Goal: Information Seeking & Learning: Learn about a topic

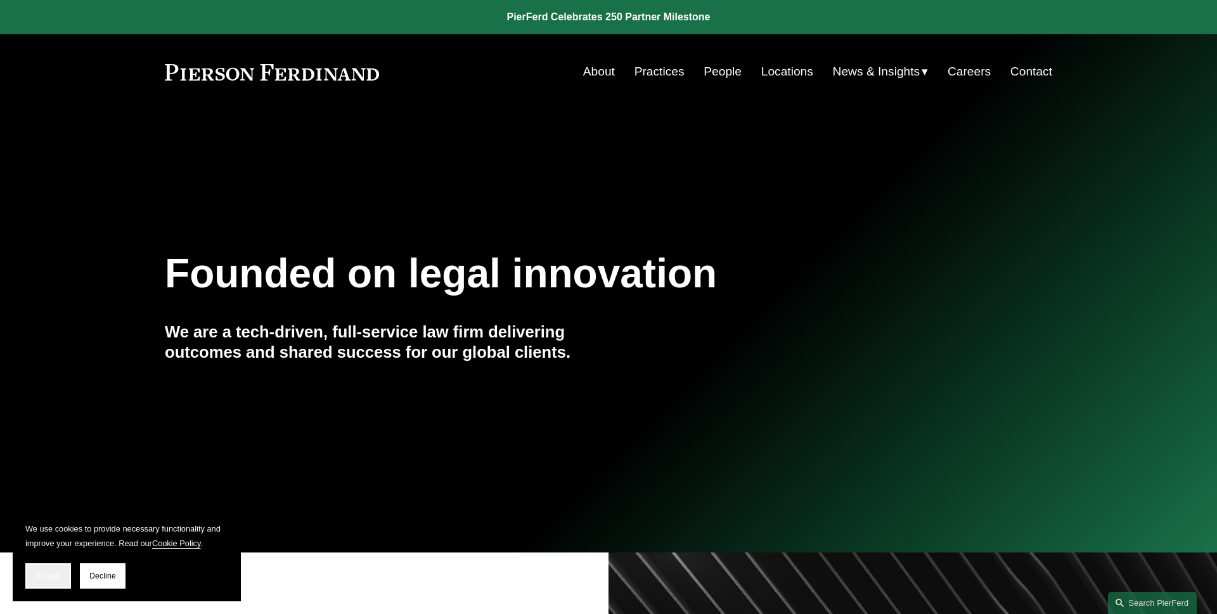
click at [55, 581] on button "Accept" at bounding box center [48, 575] width 46 height 25
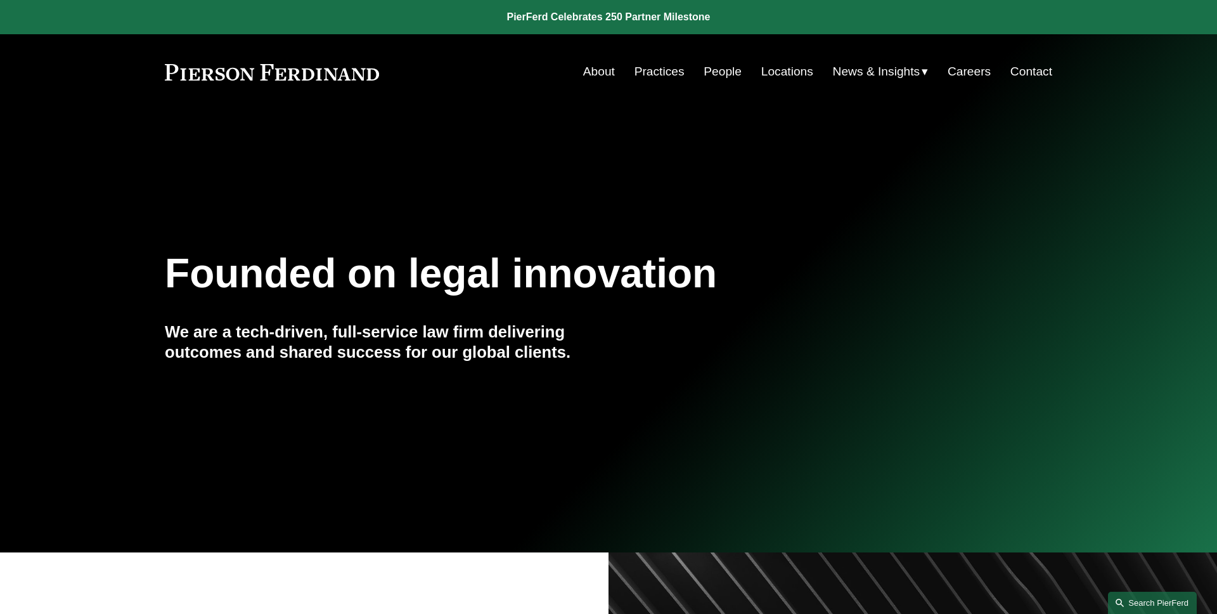
click at [1150, 604] on link "Search this site" at bounding box center [1152, 603] width 89 height 22
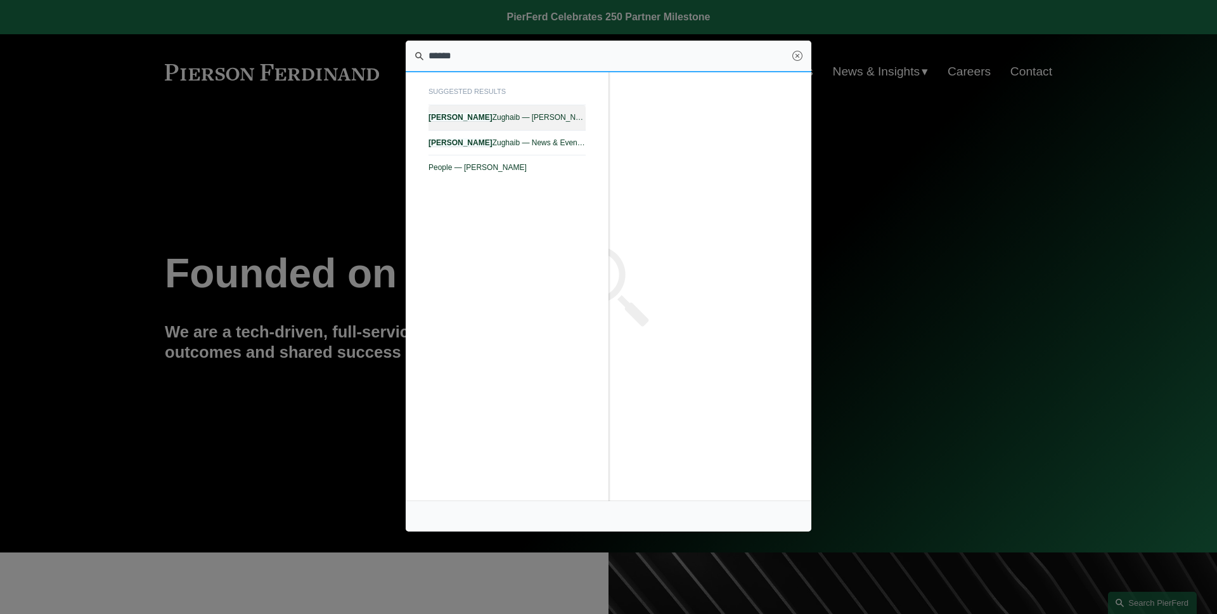
click at [536, 117] on span "Edward Zughaib — Pierson Ferdinand LLP" at bounding box center [507, 117] width 157 height 9
type input "******"
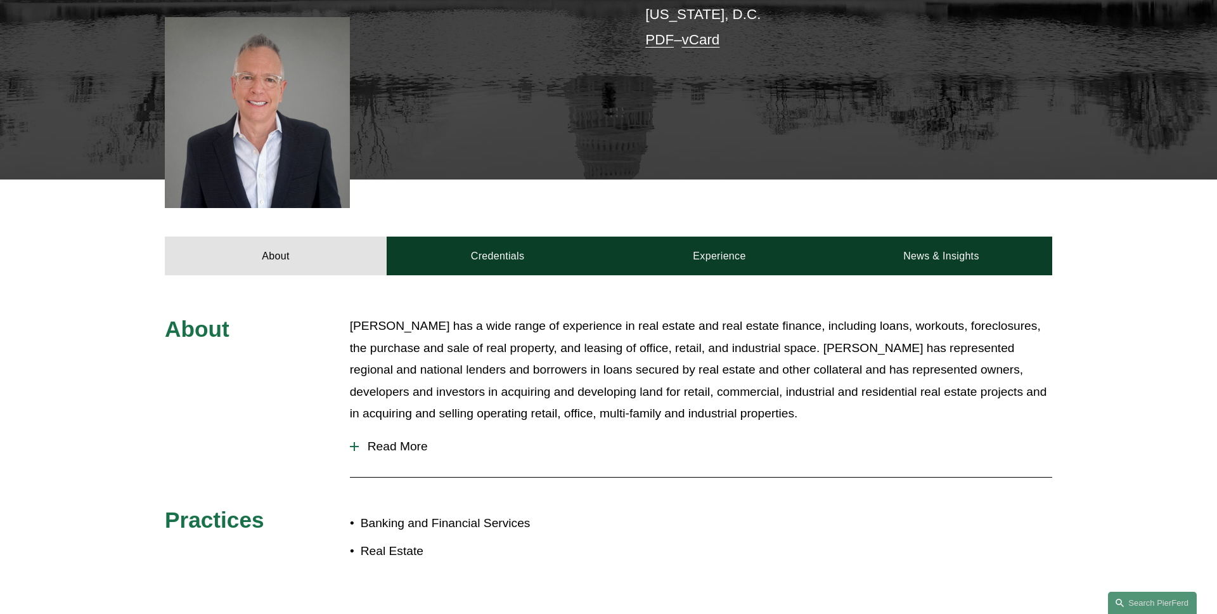
scroll to position [359, 0]
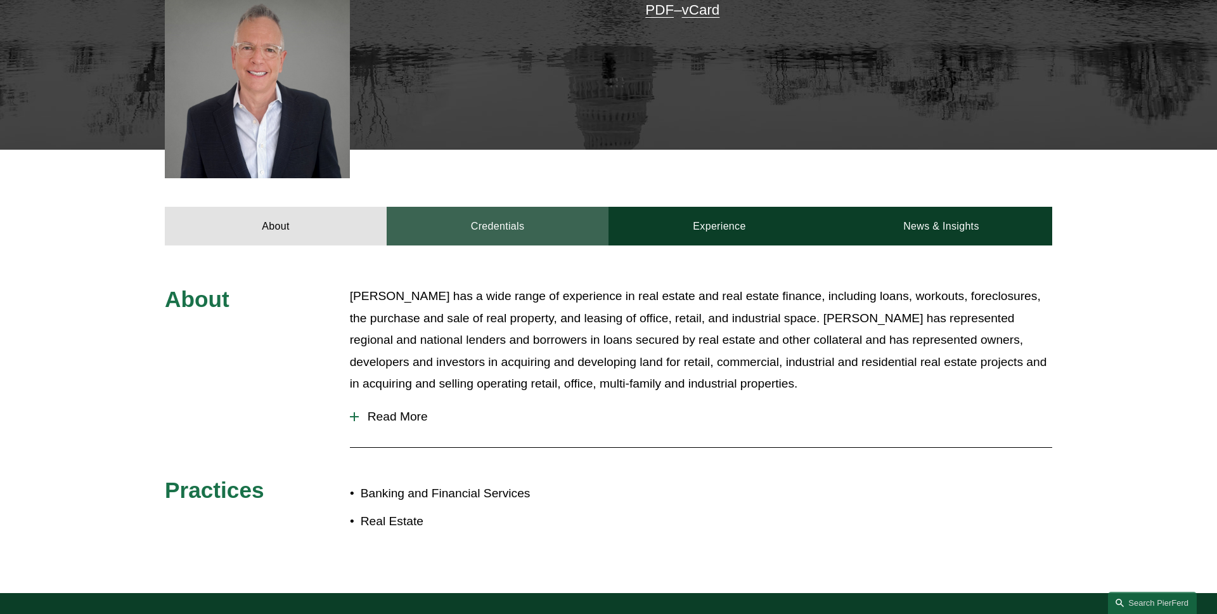
click at [470, 223] on link "Credentials" at bounding box center [498, 226] width 222 height 38
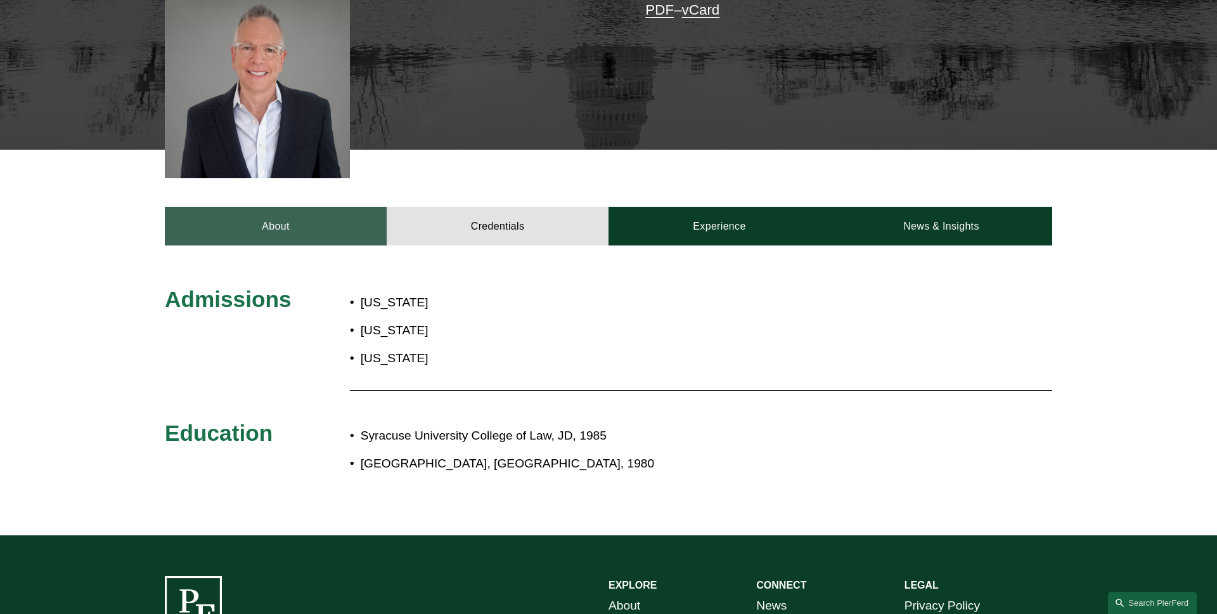
click at [288, 237] on link "About" at bounding box center [276, 226] width 222 height 38
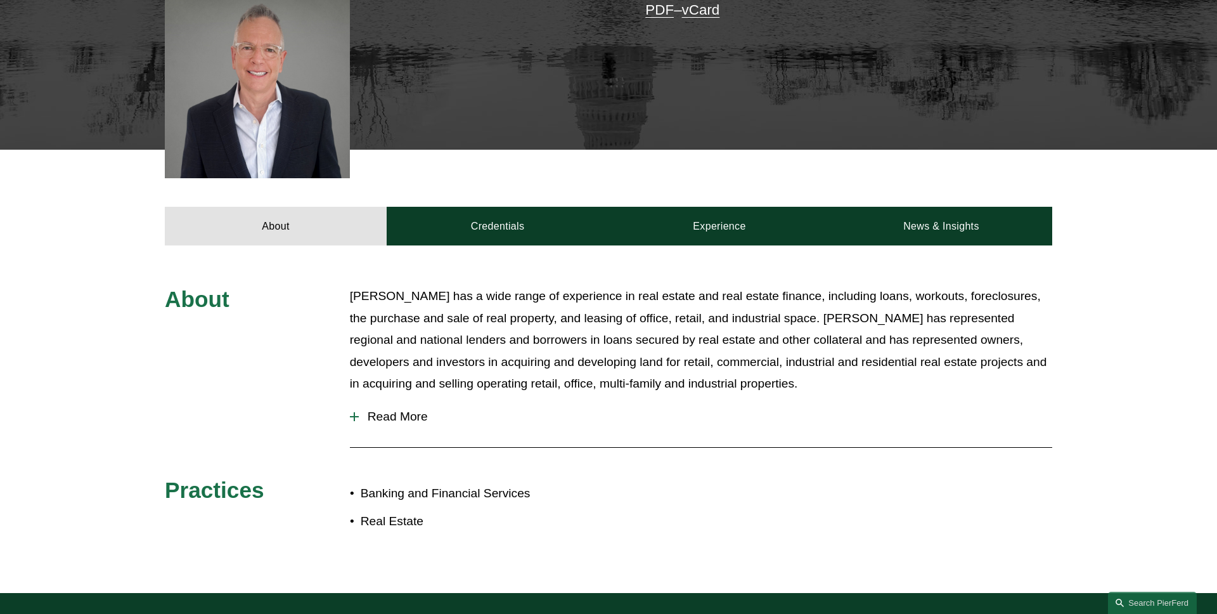
click at [413, 417] on span "Read More" at bounding box center [706, 417] width 694 height 14
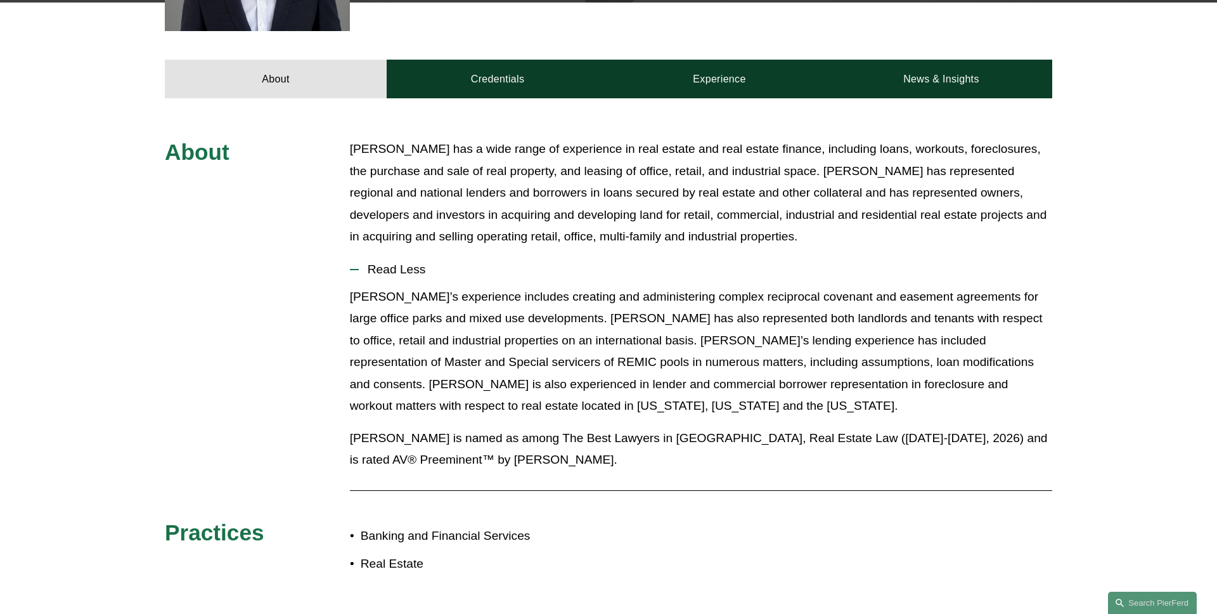
scroll to position [496, 0]
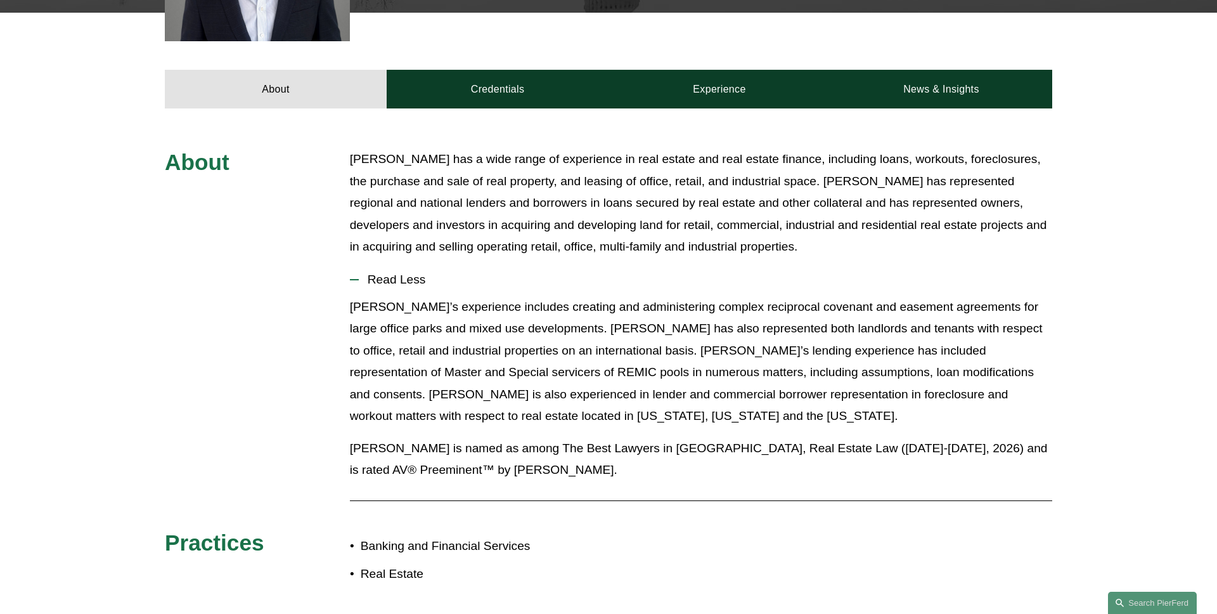
click at [405, 279] on span "Read Less" at bounding box center [706, 280] width 694 height 14
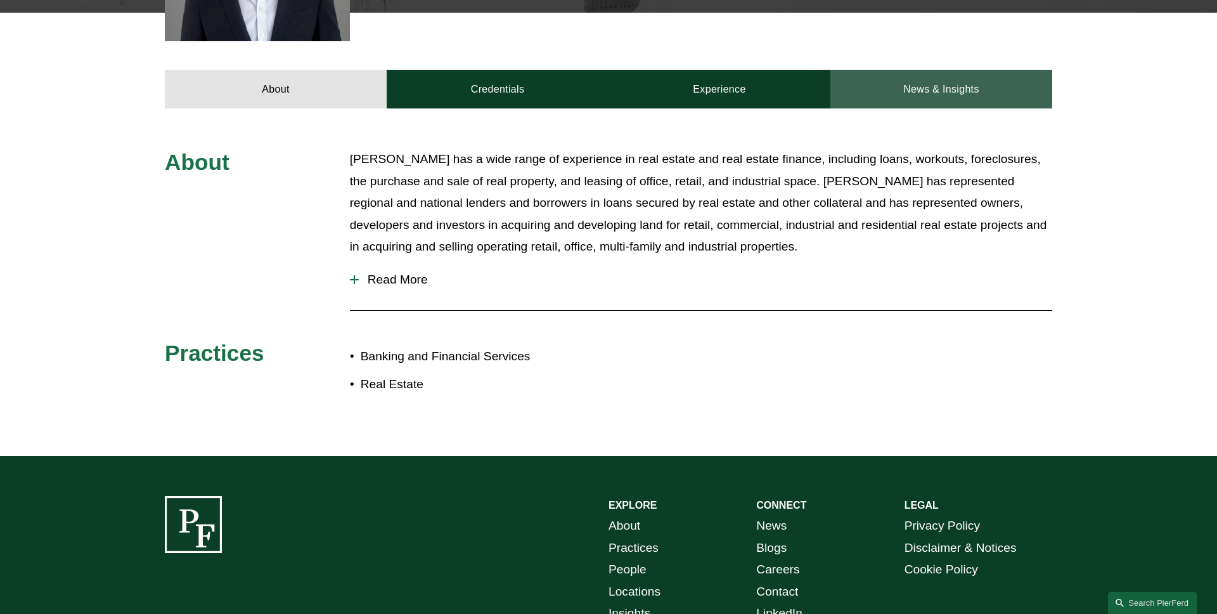
click at [945, 88] on link "News & Insights" at bounding box center [942, 89] width 222 height 38
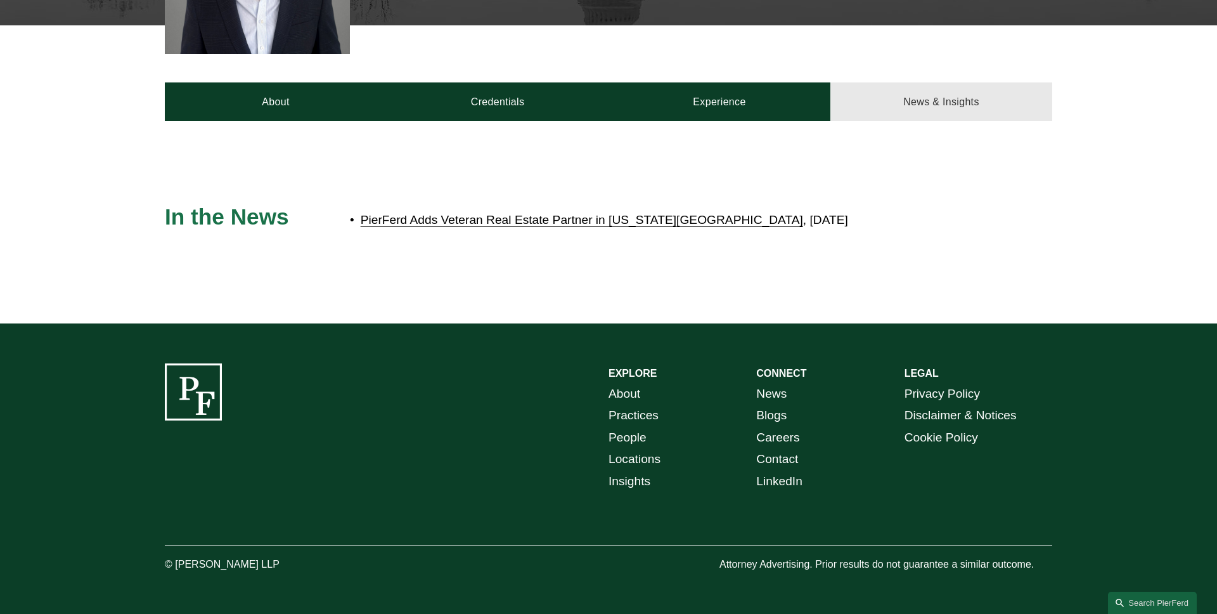
scroll to position [483, 0]
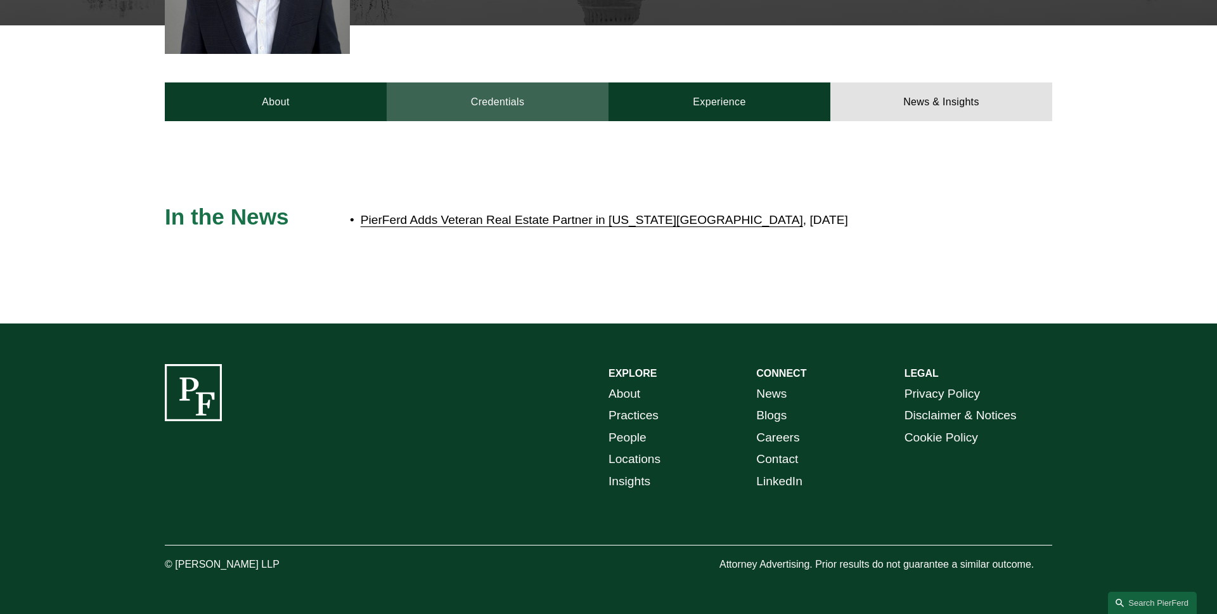
click at [504, 117] on link "Credentials" at bounding box center [498, 101] width 222 height 38
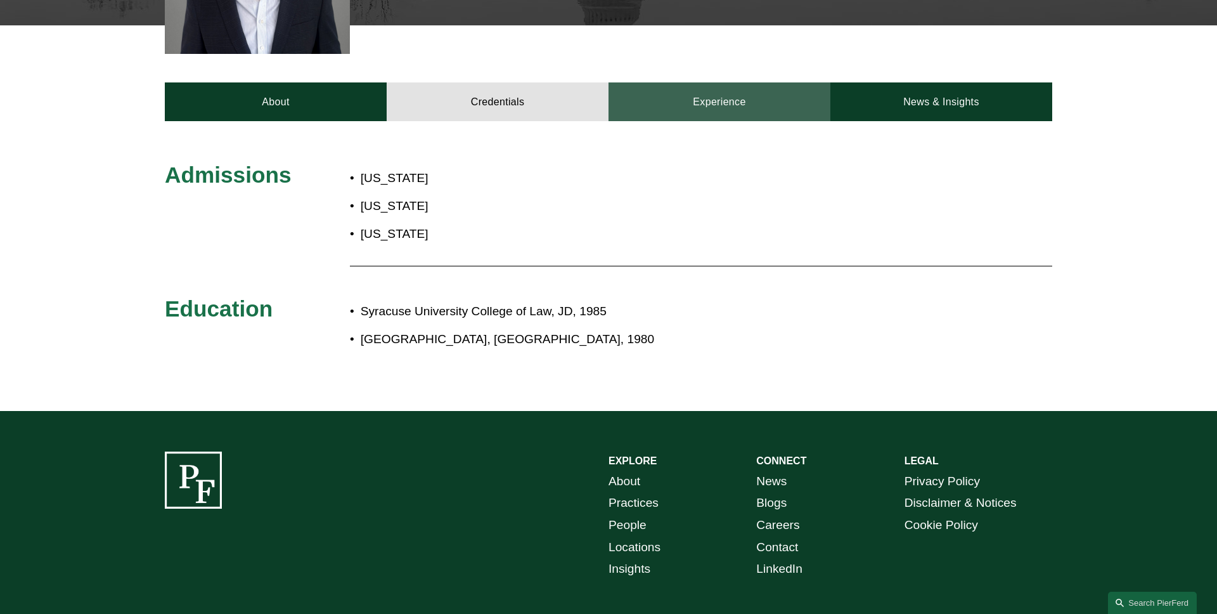
click at [727, 115] on link "Experience" at bounding box center [720, 101] width 222 height 38
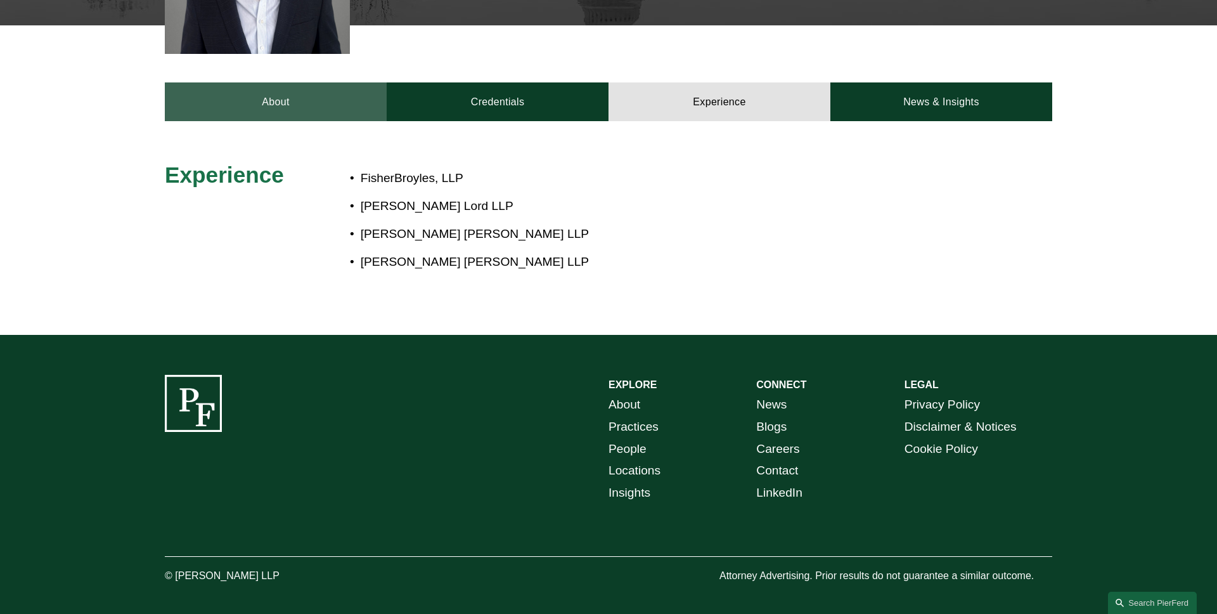
click at [347, 117] on link "About" at bounding box center [276, 101] width 222 height 38
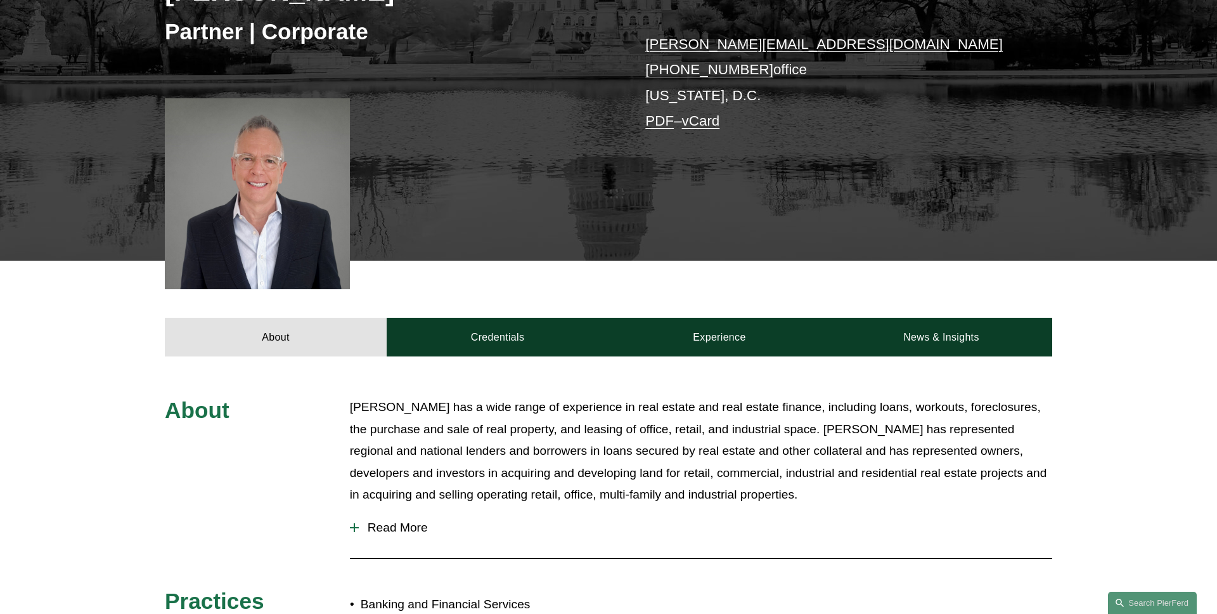
scroll to position [0, 0]
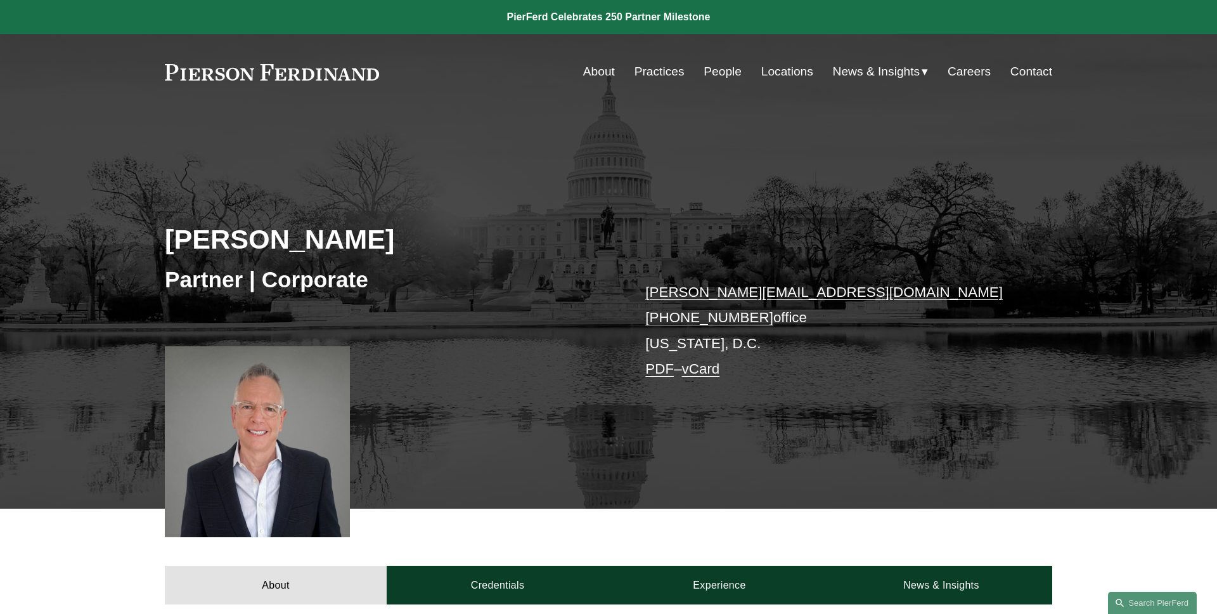
click at [0, 0] on span "News" at bounding box center [0, 0] width 0 height 0
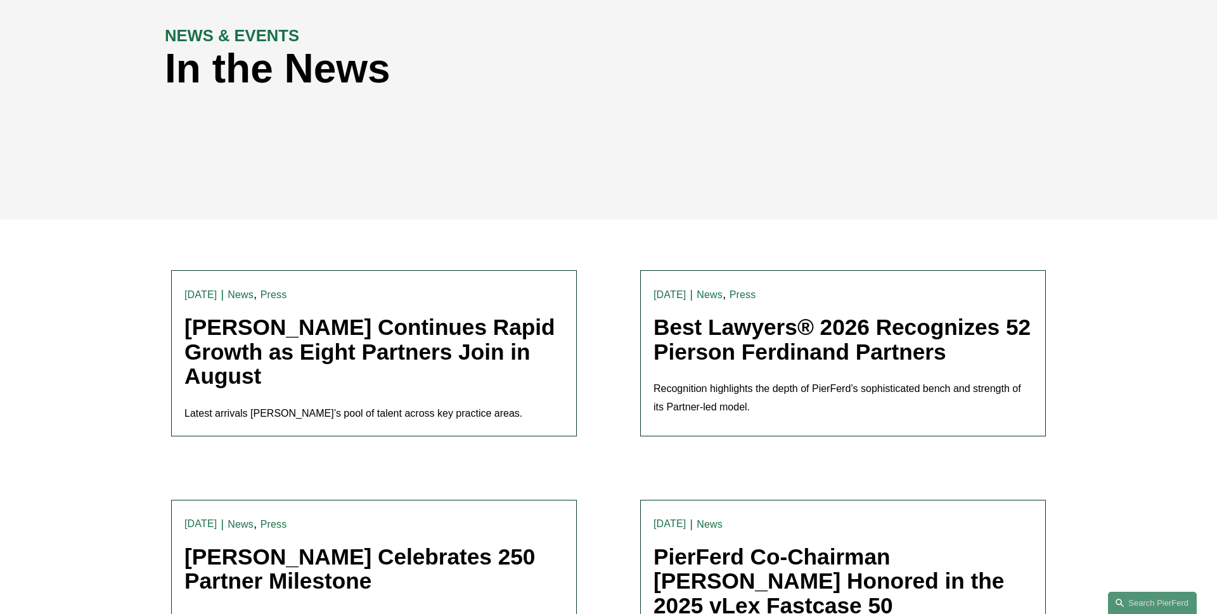
scroll to position [406, 0]
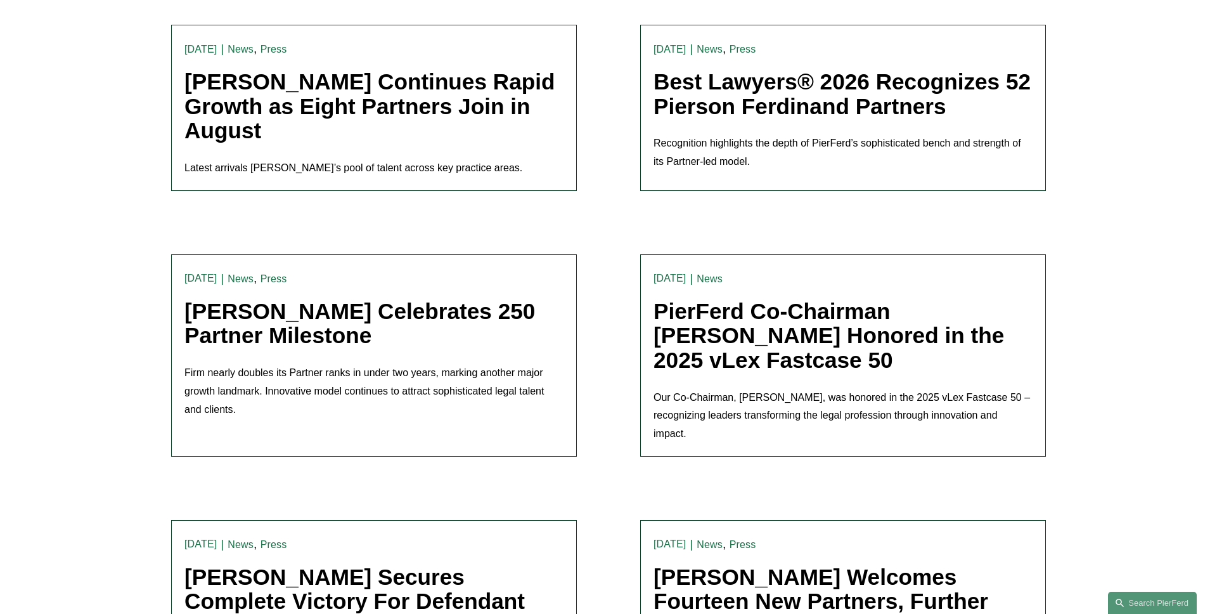
click at [804, 90] on link "Best Lawyers® 2026 Recognizes 52 Pierson Ferdinand Partners" at bounding box center [842, 93] width 377 height 49
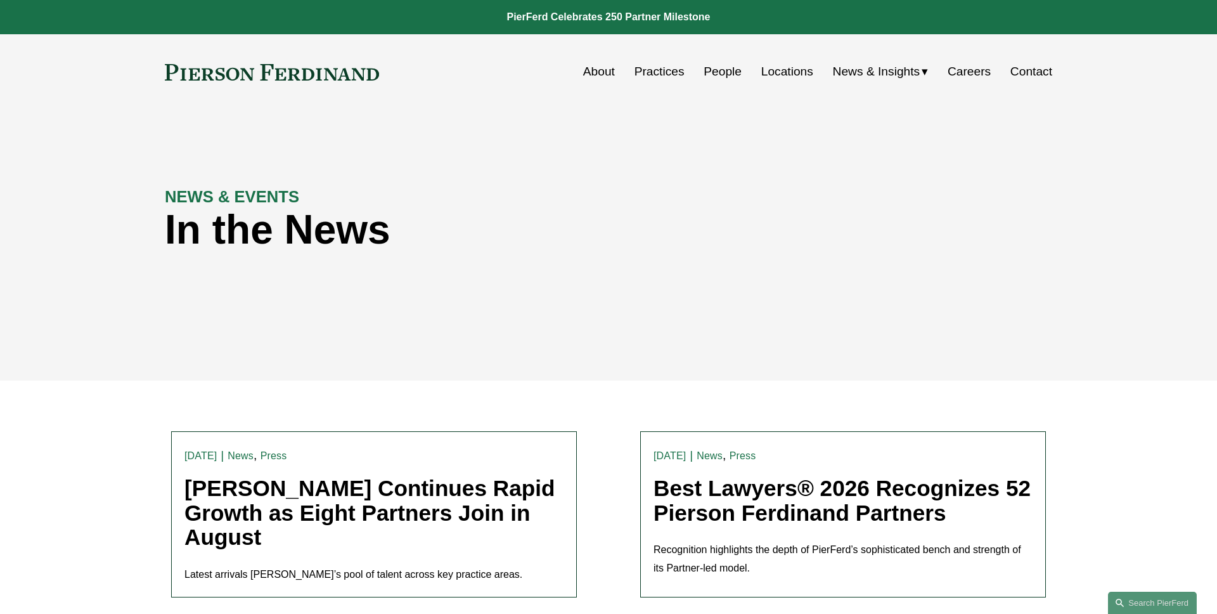
click at [0, 0] on span "Insights" at bounding box center [0, 0] width 0 height 0
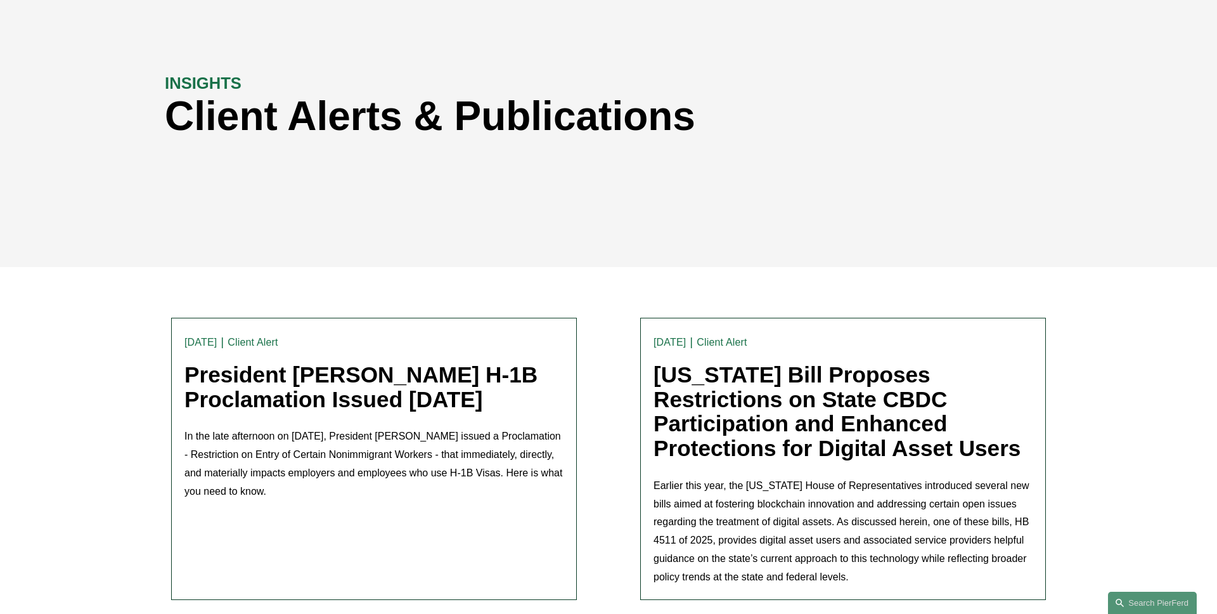
scroll to position [235, 0]
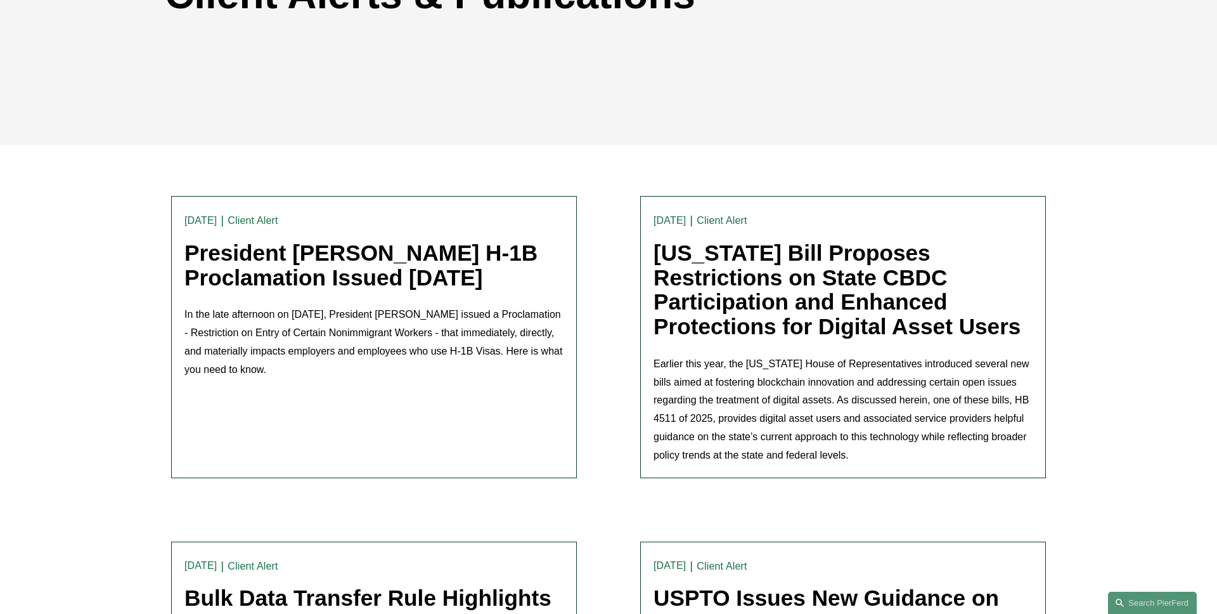
click at [354, 290] on link "President [PERSON_NAME] H-1B Proclamation Issued [DATE]" at bounding box center [361, 264] width 353 height 49
